Goal: Find specific page/section: Find specific page/section

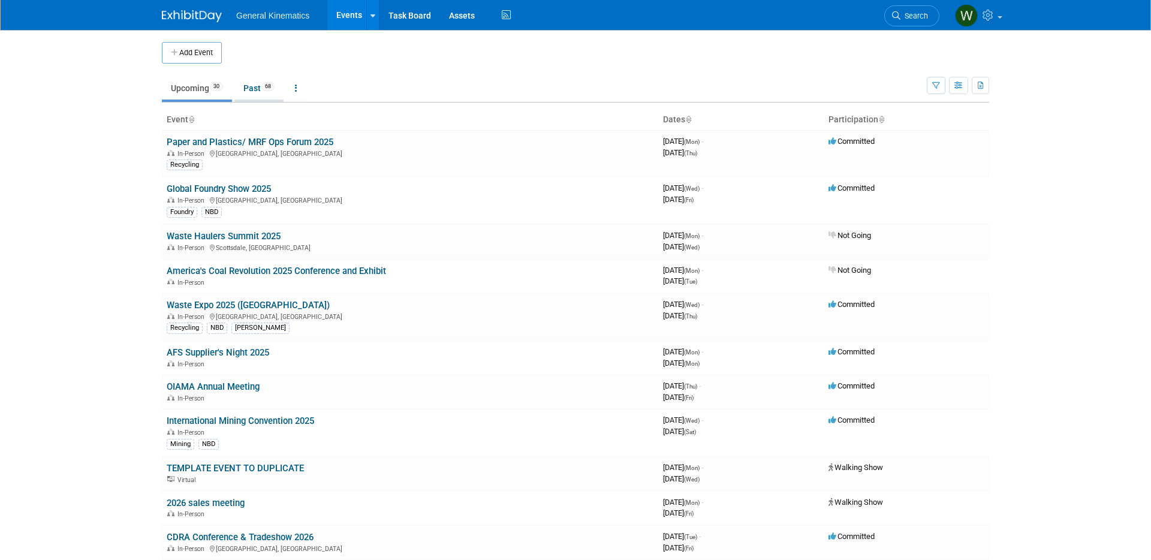
click at [249, 83] on link "Past 68" at bounding box center [258, 88] width 49 height 23
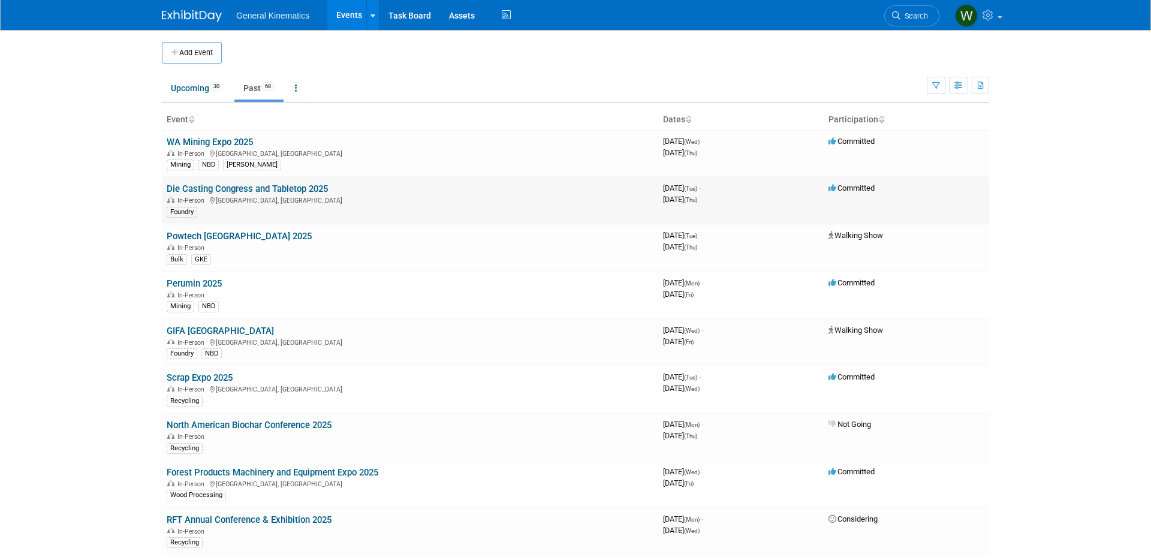
click at [209, 191] on link "Die Casting Congress and Tabletop 2025" at bounding box center [247, 188] width 161 height 11
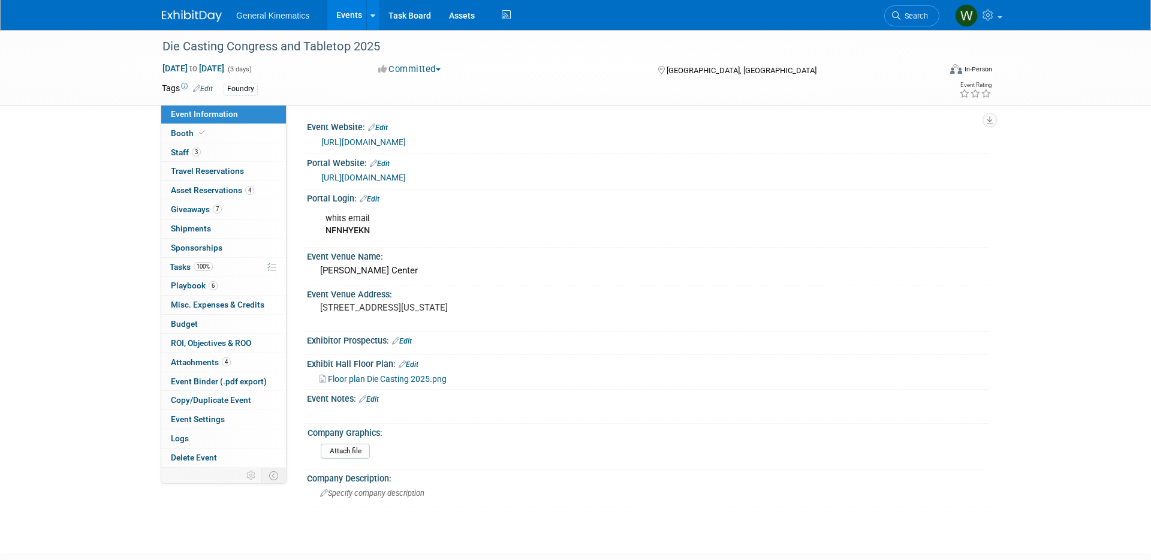
click at [406, 175] on link "https://www.conferenceharvester.com/harvester2expw/login.asp?EventKey=QYPWWGZK" at bounding box center [363, 178] width 85 height 10
click at [345, 229] on b "NFNHYEKN" at bounding box center [348, 230] width 44 height 10
copy b "NFNHYEKN"
